Goal: Task Accomplishment & Management: Use online tool/utility

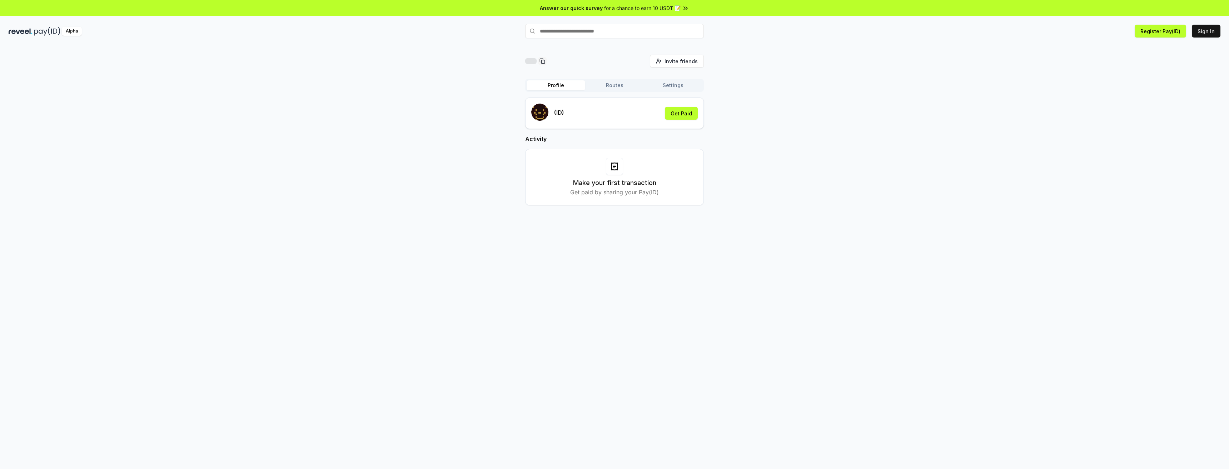
click at [627, 123] on div "(ID) Get Paid" at bounding box center [614, 113] width 179 height 31
click at [1208, 34] on button "Sign In" at bounding box center [1206, 31] width 29 height 13
